Goal: Communication & Community: Answer question/provide support

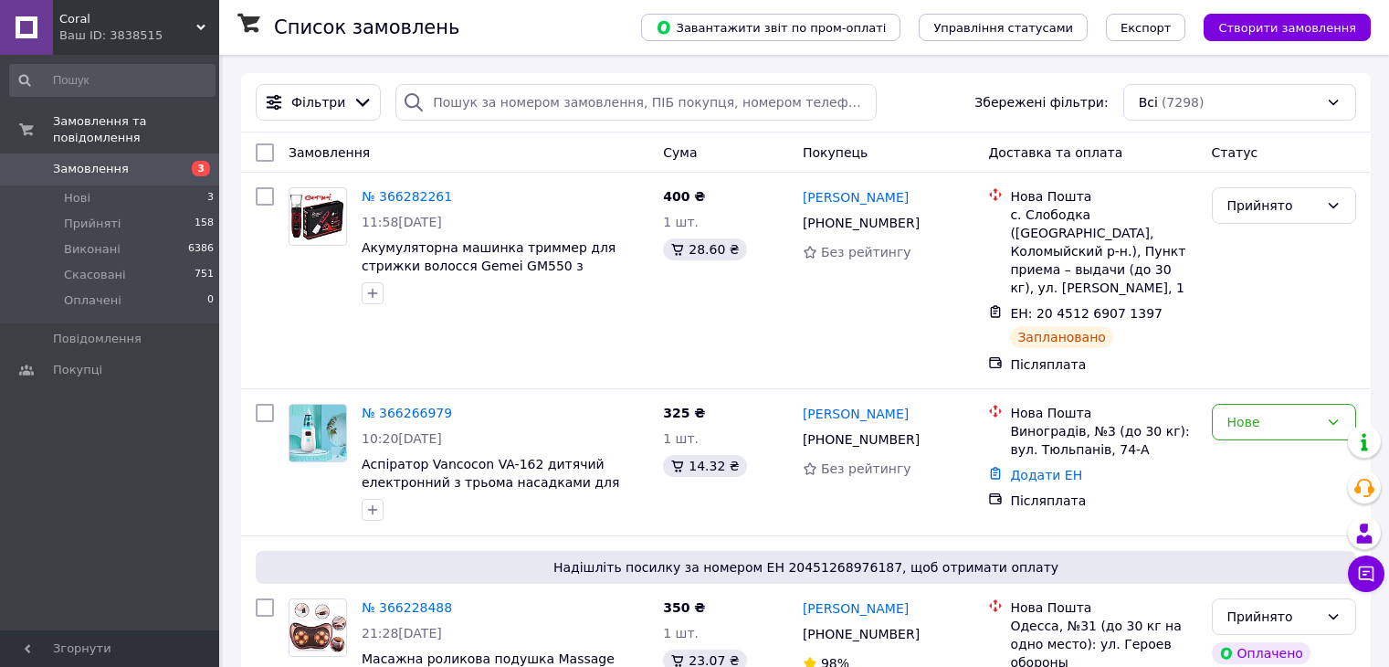
click at [171, 24] on span "Coral" at bounding box center [127, 19] width 137 height 16
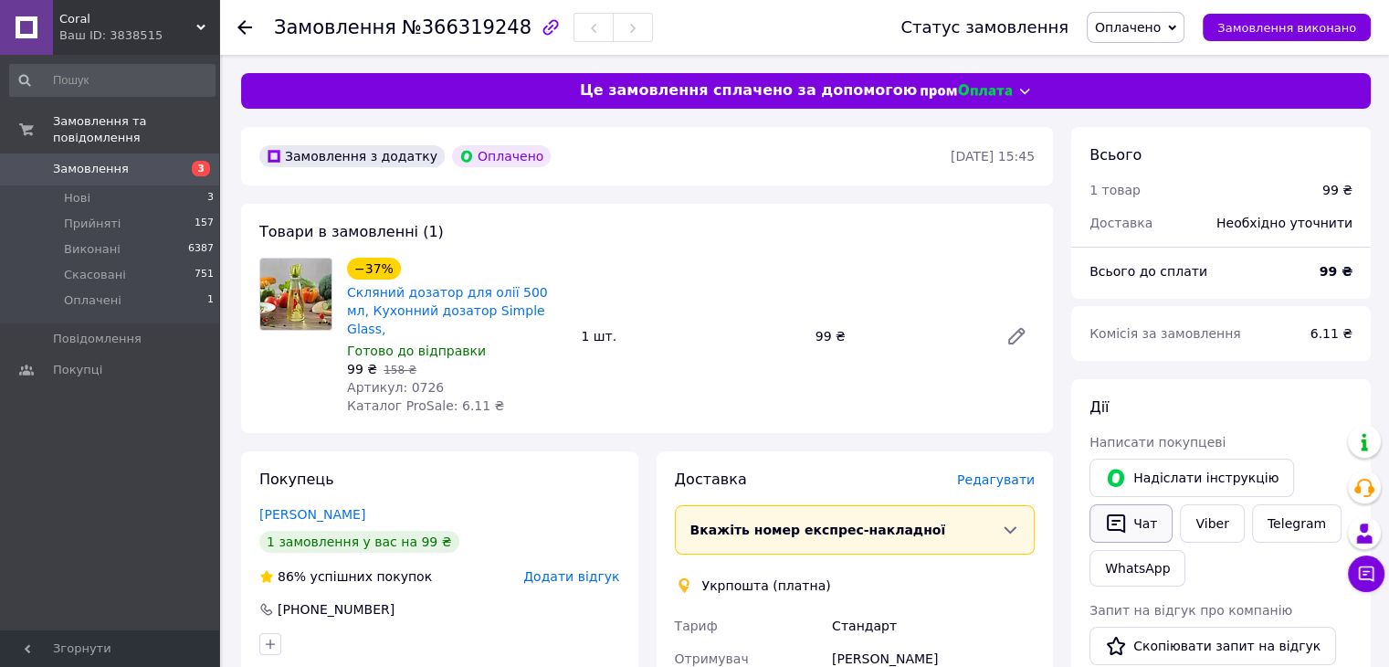
click at [1143, 519] on button "Чат" at bounding box center [1130, 523] width 83 height 38
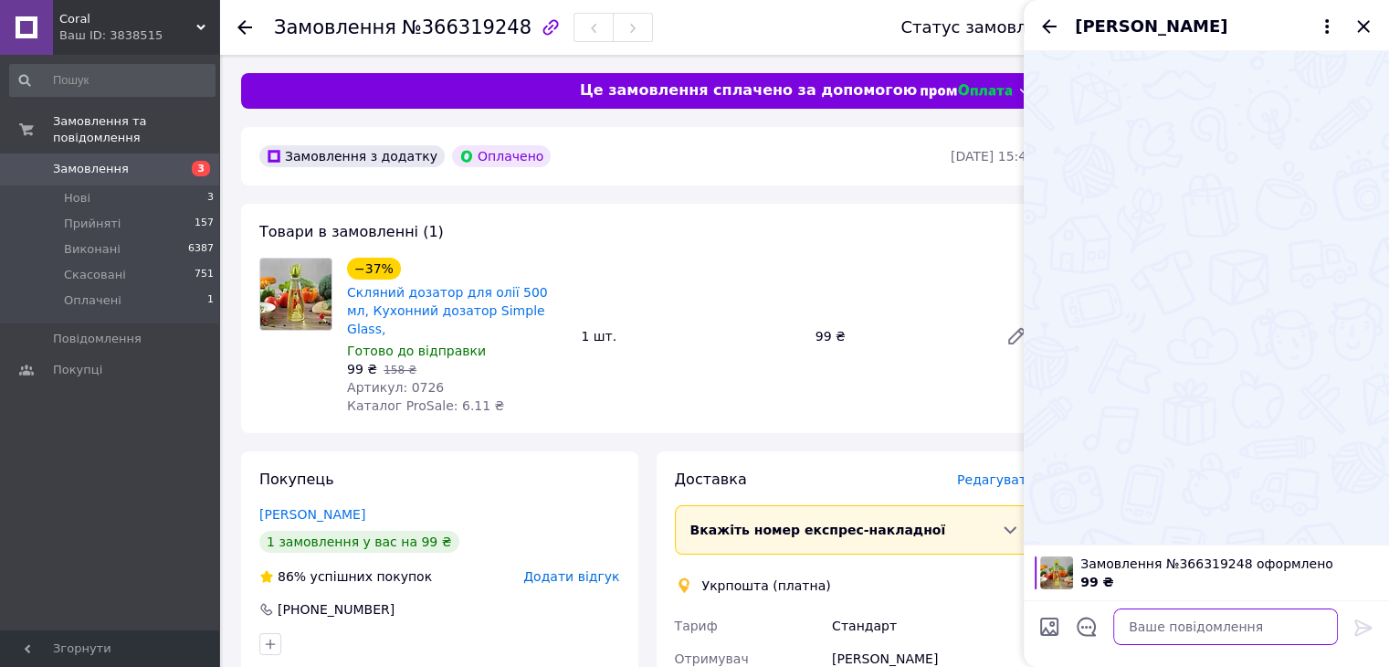
click at [1174, 627] on textarea at bounding box center [1225, 626] width 225 height 37
paste textarea "Вітаю! Ваше замовлення прийнято, відправка протягом 3 робочих днів, очікуйте см…"
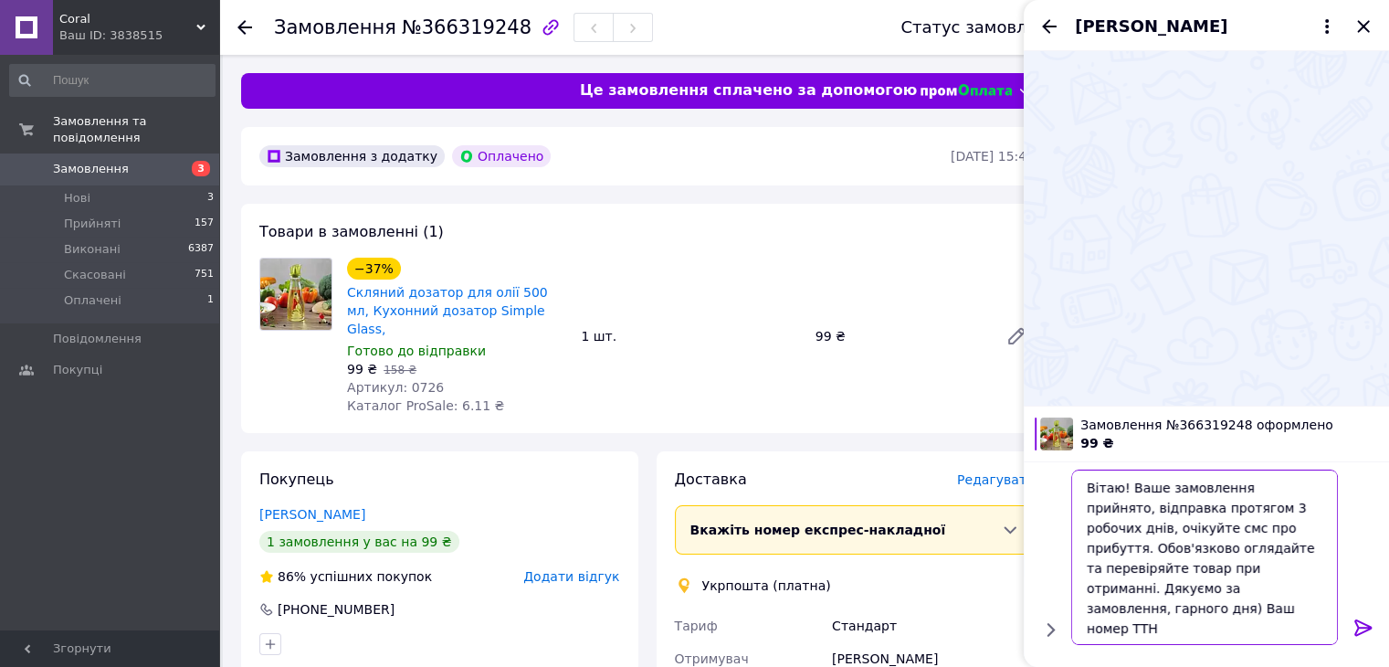
scroll to position [1, 0]
click at [1130, 609] on textarea "Вітаю! Ваше замовлення прийнято, відправка протягом 3 робочих днів, очікуйте см…" at bounding box center [1206, 556] width 261 height 175
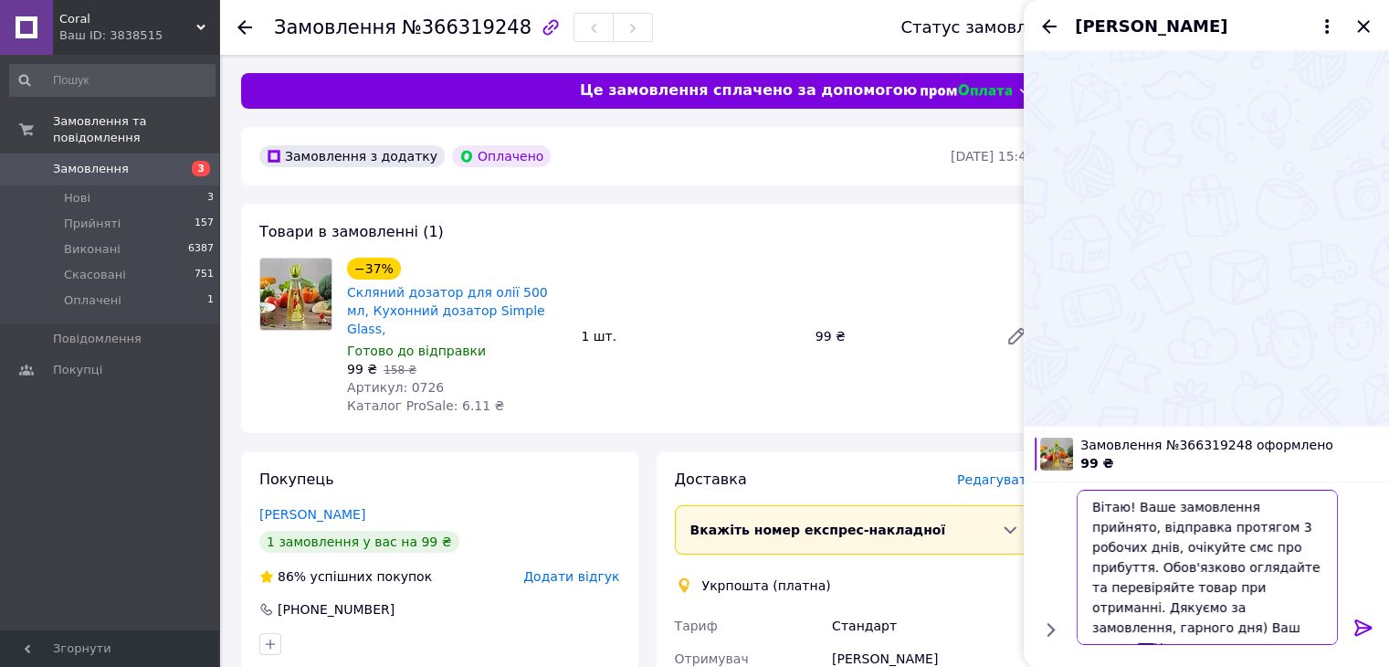
paste textarea "0503777914873"
type textarea "Вітаю! Ваше замовлення прийнято, відправка протягом 3 робочих днів, очікуйте см…"
click at [1352, 624] on icon at bounding box center [1363, 627] width 22 height 22
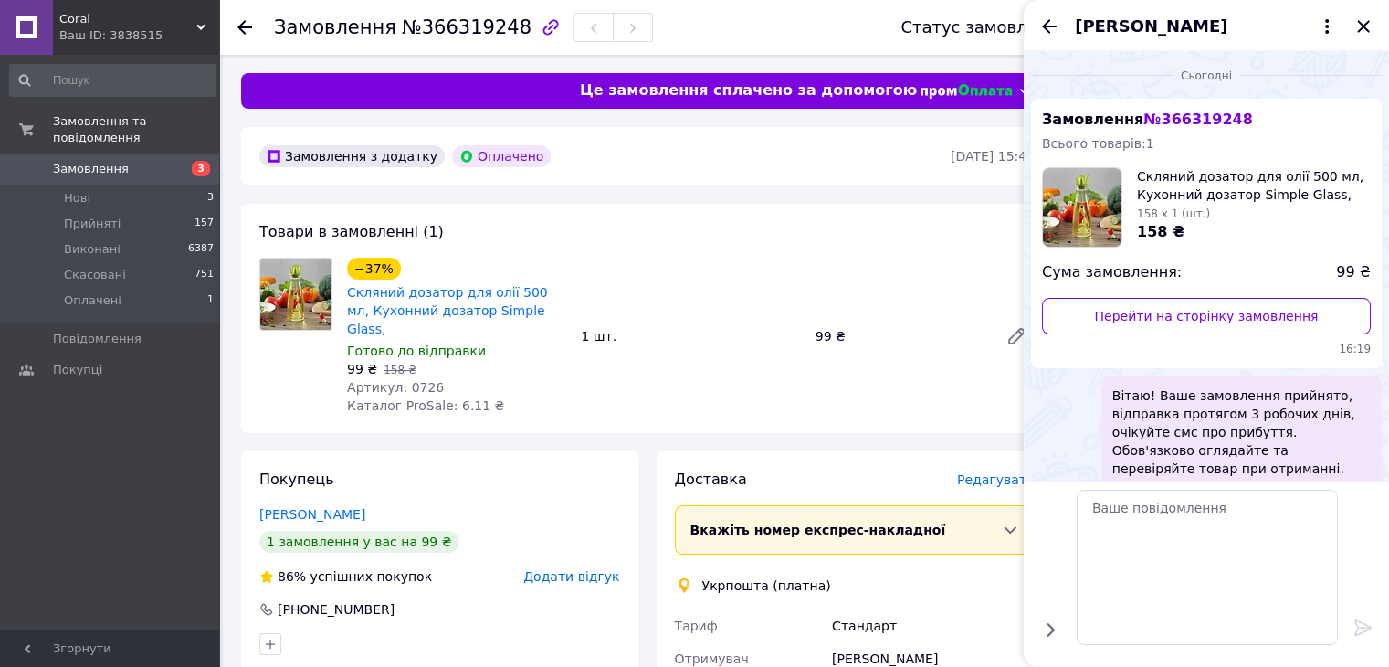
scroll to position [0, 0]
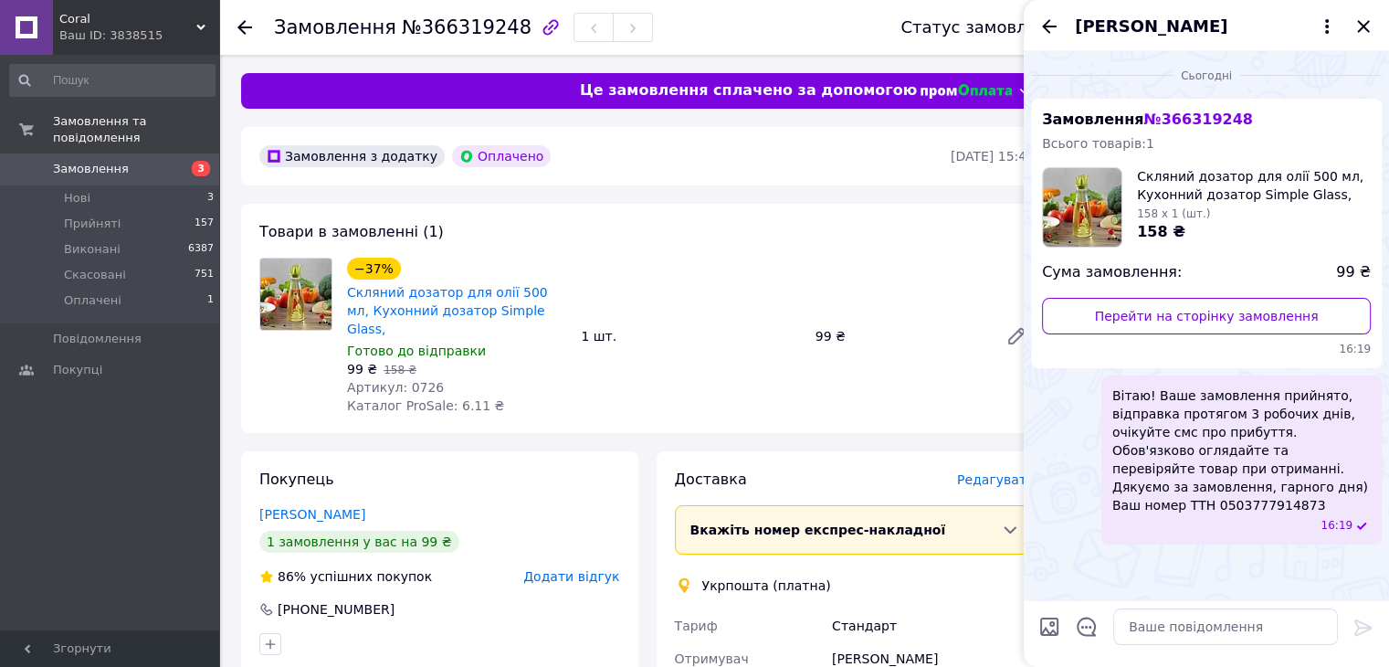
click at [1042, 24] on icon "Назад" at bounding box center [1049, 27] width 22 height 22
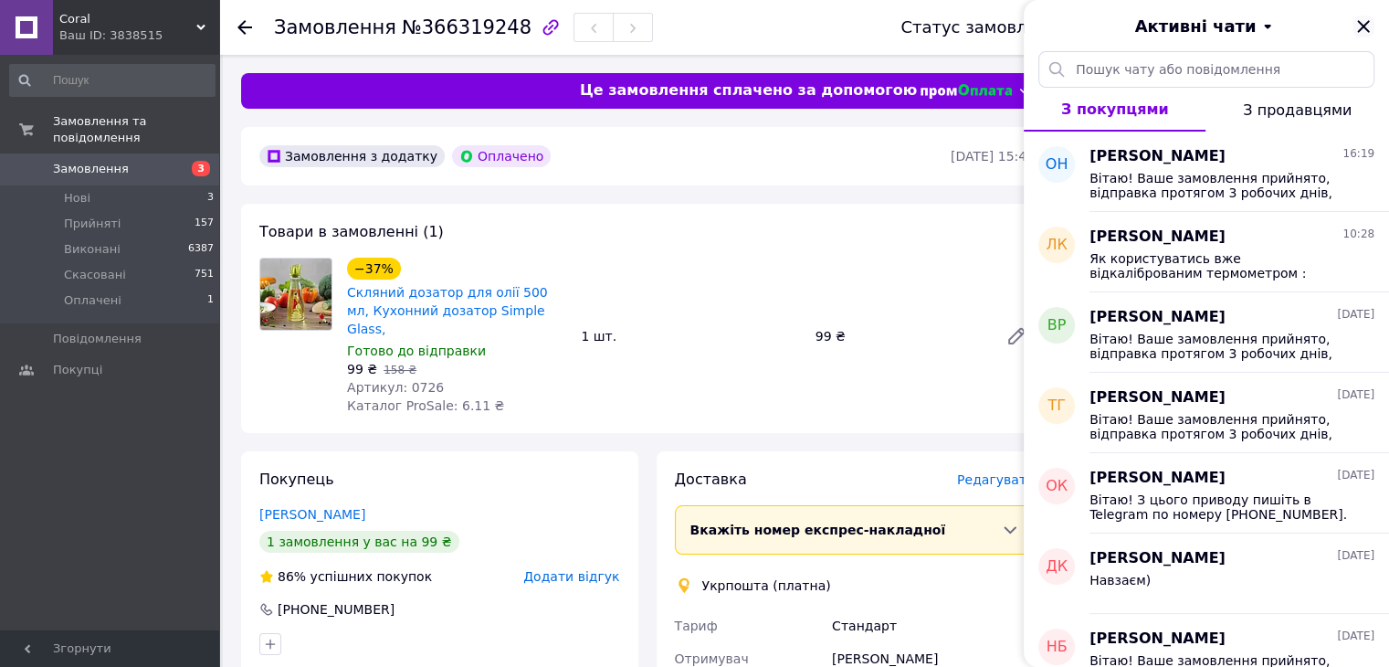
click at [1360, 26] on icon "Закрити" at bounding box center [1363, 27] width 22 height 22
